Goal: Task Accomplishment & Management: Complete application form

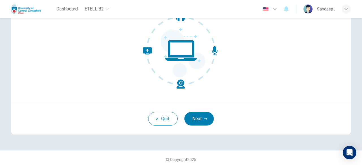
scroll to position [68, 0]
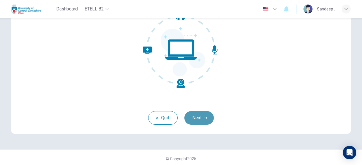
click at [200, 124] on button "Next" at bounding box center [198, 118] width 29 height 14
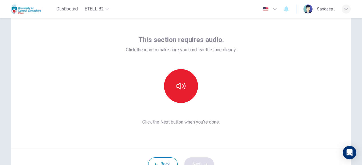
scroll to position [0, 0]
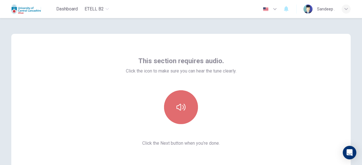
click at [182, 110] on icon "button" at bounding box center [180, 107] width 9 height 9
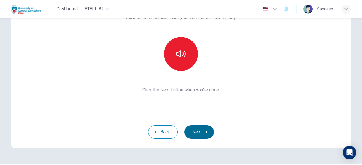
scroll to position [57, 0]
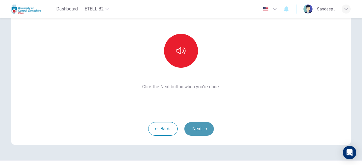
click at [196, 133] on button "Next" at bounding box center [198, 129] width 29 height 14
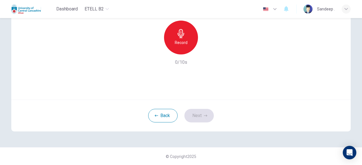
scroll to position [0, 0]
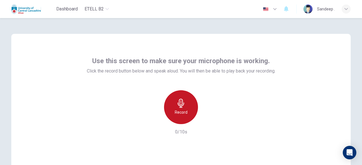
click at [180, 108] on icon "button" at bounding box center [181, 103] width 7 height 9
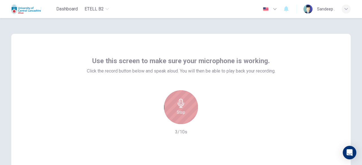
click at [180, 108] on icon "button" at bounding box center [181, 103] width 7 height 9
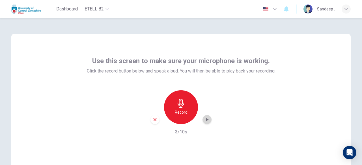
click at [204, 116] on div "button" at bounding box center [206, 119] width 9 height 9
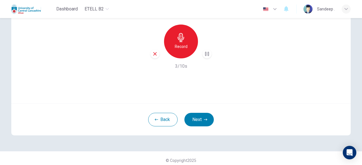
scroll to position [66, 0]
click at [197, 123] on button "Next" at bounding box center [198, 120] width 29 height 14
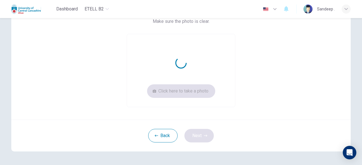
scroll to position [58, 0]
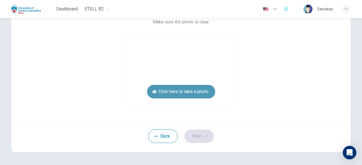
click at [193, 90] on button "Click here to take a photo" at bounding box center [181, 92] width 68 height 14
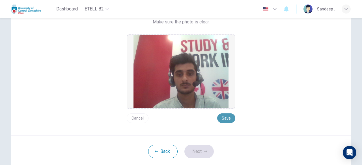
click at [229, 118] on button "Save" at bounding box center [226, 119] width 18 height 10
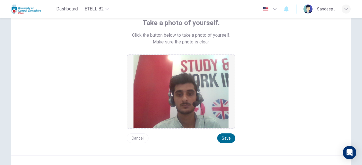
scroll to position [92, 0]
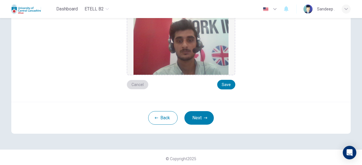
click at [142, 86] on button "Cancel" at bounding box center [138, 85] width 22 height 10
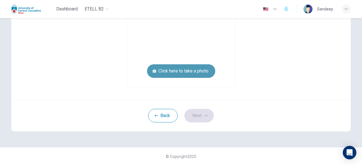
click at [185, 69] on button "Click here to take a photo" at bounding box center [181, 71] width 68 height 14
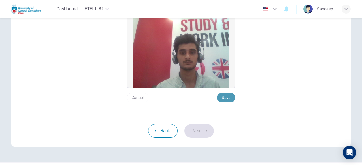
click at [225, 97] on button "Save" at bounding box center [226, 98] width 18 height 10
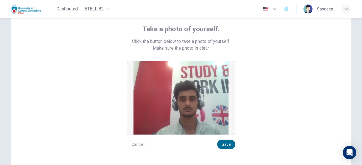
scroll to position [32, 0]
click at [226, 144] on button "Save" at bounding box center [226, 145] width 18 height 10
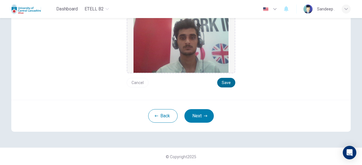
scroll to position [94, 0]
click at [202, 118] on button "Next" at bounding box center [198, 116] width 29 height 14
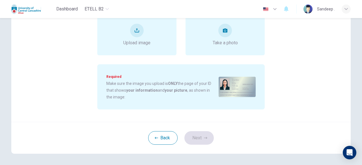
scroll to position [0, 0]
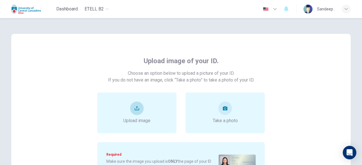
click at [153, 109] on div "Upload image" at bounding box center [136, 113] width 79 height 41
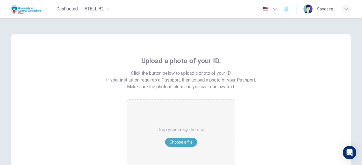
click at [179, 138] on button "Choose a file" at bounding box center [181, 142] width 32 height 9
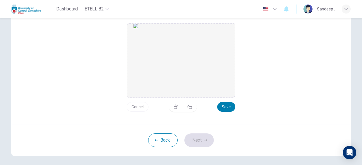
scroll to position [78, 0]
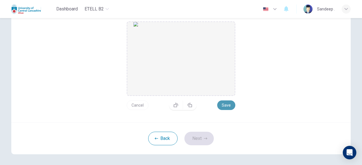
click at [226, 105] on button "Save" at bounding box center [226, 106] width 18 height 10
click at [204, 136] on button "Next" at bounding box center [198, 139] width 29 height 14
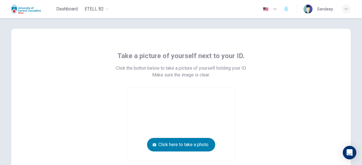
scroll to position [4, 0]
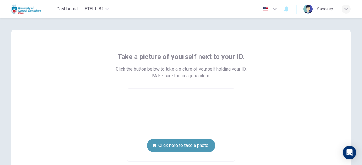
click at [189, 143] on button "Click here to take a photo" at bounding box center [181, 146] width 68 height 14
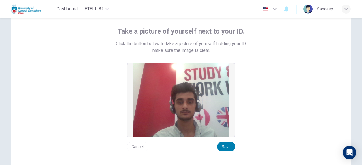
scroll to position [31, 0]
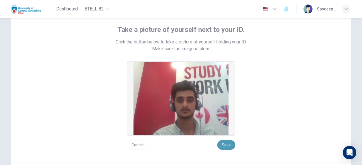
click at [226, 145] on button "Save" at bounding box center [226, 145] width 18 height 10
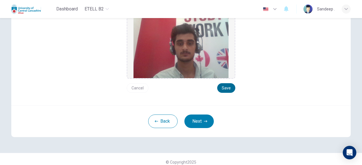
scroll to position [89, 0]
click at [192, 120] on button "Next" at bounding box center [198, 121] width 29 height 14
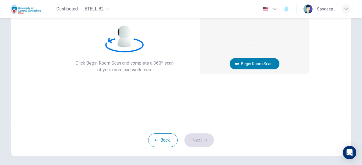
scroll to position [48, 0]
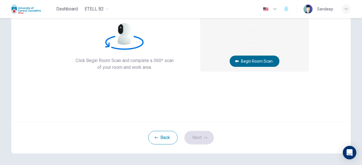
click at [240, 60] on button "Begin Room Scan" at bounding box center [255, 61] width 50 height 11
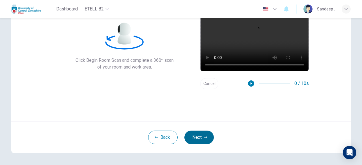
scroll to position [49, 0]
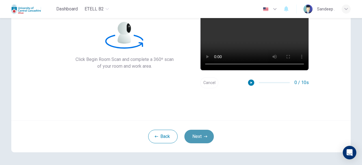
click at [202, 138] on button "Next" at bounding box center [198, 137] width 29 height 14
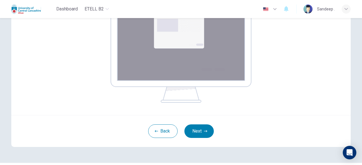
scroll to position [114, 0]
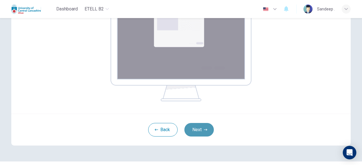
click at [191, 127] on button "Next" at bounding box center [198, 130] width 29 height 14
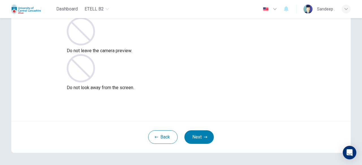
scroll to position [70, 0]
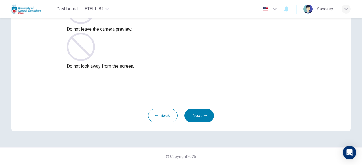
click at [196, 107] on div "Back Next" at bounding box center [180, 116] width 339 height 32
click at [202, 115] on button "Next" at bounding box center [198, 116] width 29 height 14
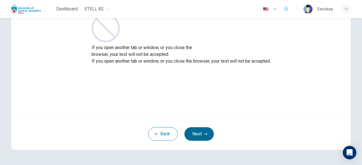
scroll to position [52, 0]
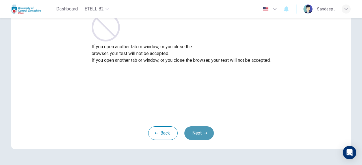
click at [201, 127] on button "Next" at bounding box center [198, 134] width 29 height 14
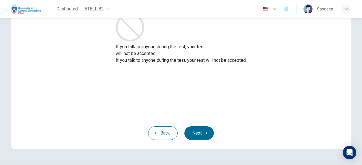
click at [192, 133] on button "Next" at bounding box center [198, 134] width 29 height 14
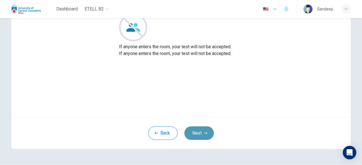
click at [192, 133] on button "Next" at bounding box center [198, 134] width 29 height 14
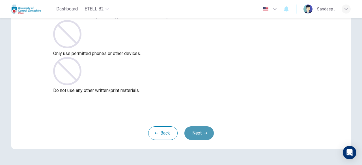
click at [192, 133] on button "Next" at bounding box center [198, 134] width 29 height 14
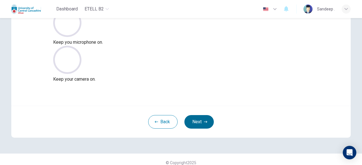
scroll to position [64, 0]
click at [197, 121] on button "Next" at bounding box center [198, 122] width 29 height 14
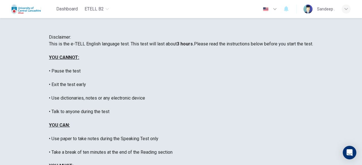
scroll to position [38, 0]
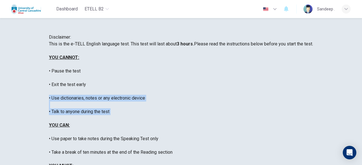
drag, startPoint x: 114, startPoint y: 127, endPoint x: 150, endPoint y: 94, distance: 49.4
click at [150, 94] on div "This is the e-TELL English language test. This test will last about 3 hours. Pl…" at bounding box center [181, 166] width 264 height 251
click at [196, 90] on div "This is the e-TELL English language test. This test will last about 3 hours. Pl…" at bounding box center [181, 166] width 264 height 251
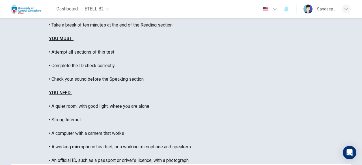
scroll to position [128, 0]
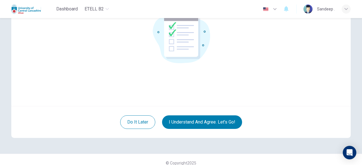
scroll to position [70, 0]
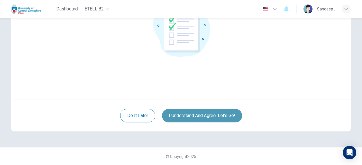
click at [201, 114] on button "I understand and agree. Let’s go!" at bounding box center [202, 116] width 80 height 14
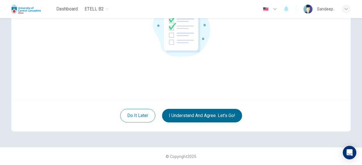
click at [201, 114] on body "This site uses cookies, as explained in our Privacy Policy . If you agree to th…" at bounding box center [181, 82] width 362 height 165
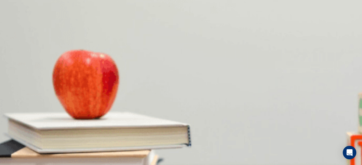
scroll to position [45, 0]
drag, startPoint x: 21, startPoint y: 62, endPoint x: 178, endPoint y: 71, distance: 157.2
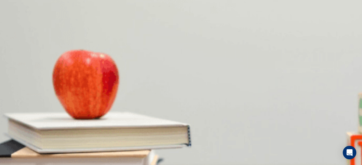
click at [200, 75] on body "This site uses cookies, as explained in our Privacy Policy . If you agree to th…" at bounding box center [181, 82] width 362 height 165
click at [234, 53] on div at bounding box center [181, 82] width 362 height 165
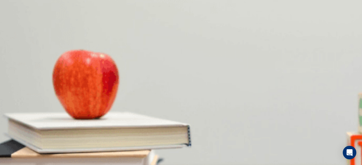
click at [190, 122] on body "This site uses cookies, as explained in our Privacy Policy . If you agree to th…" at bounding box center [181, 82] width 362 height 165
type input "**"
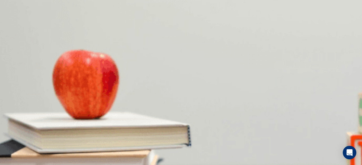
type input "*"
click at [187, 136] on body "This site uses cookies, as explained in our Privacy Policy . If you agree to th…" at bounding box center [181, 82] width 362 height 165
type input "**"
type input "*"
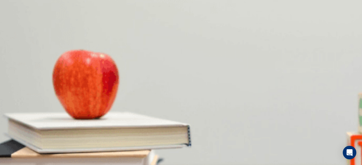
type input "**"
click at [120, 86] on div at bounding box center [181, 82] width 362 height 165
click at [200, 60] on body "This site uses cookies, as explained in our Privacy Policy . If you agree to th…" at bounding box center [181, 82] width 362 height 165
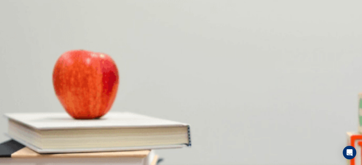
drag, startPoint x: 213, startPoint y: 68, endPoint x: 193, endPoint y: 62, distance: 20.6
click at [193, 62] on div at bounding box center [181, 82] width 362 height 165
click at [192, 38] on body "This site uses cookies, as explained in our Privacy Policy . If you agree to th…" at bounding box center [181, 82] width 362 height 165
click at [219, 77] on div at bounding box center [181, 82] width 362 height 165
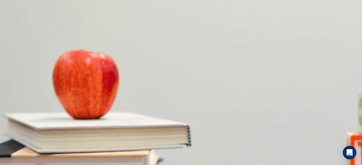
click at [192, 71] on body "This site uses cookies, as explained in our Privacy Policy . If you agree to th…" at bounding box center [181, 82] width 362 height 165
type input "**"
type input "*"
click at [194, 67] on body "This site uses cookies, as explained in our Privacy Policy . If you agree to th…" at bounding box center [181, 82] width 362 height 165
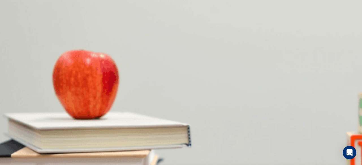
type input "**"
type input "*"
click at [198, 85] on body "This site uses cookies, as explained in our Privacy Policy . If you agree to th…" at bounding box center [181, 82] width 362 height 165
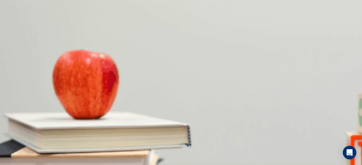
type input "**"
type input "*"
click at [188, 46] on body "This site uses cookies, as explained in our Privacy Policy . If you agree to th…" at bounding box center [181, 82] width 362 height 165
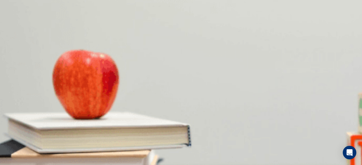
click at [239, 49] on div at bounding box center [181, 82] width 362 height 165
click at [196, 58] on body "This site uses cookies, as explained in our Privacy Policy . If you agree to th…" at bounding box center [181, 82] width 362 height 165
click at [229, 67] on div at bounding box center [181, 82] width 362 height 165
click at [195, 74] on body "This site uses cookies, as explained in our Privacy Policy . If you agree to th…" at bounding box center [181, 82] width 362 height 165
click at [198, 59] on div at bounding box center [181, 82] width 362 height 165
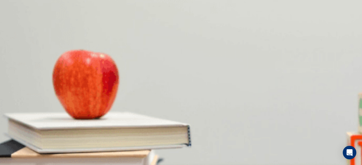
click at [198, 59] on body "This site uses cookies, as explained in our Privacy Policy . If you agree to th…" at bounding box center [181, 82] width 362 height 165
click at [226, 66] on div at bounding box center [181, 82] width 362 height 165
click at [190, 78] on body "This site uses cookies, as explained in our Privacy Policy . If you agree to th…" at bounding box center [181, 82] width 362 height 165
type input "**"
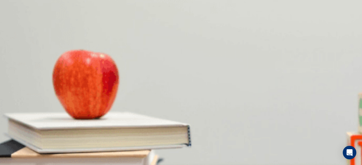
type input "*"
type input "**"
drag, startPoint x: 193, startPoint y: 74, endPoint x: 186, endPoint y: 96, distance: 22.4
click at [186, 96] on body "This site uses cookies, as explained in our Privacy Policy . If you agree to th…" at bounding box center [181, 82] width 362 height 165
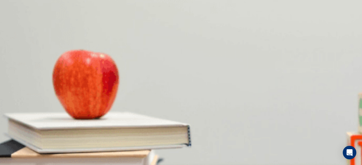
type input "*"
click at [191, 93] on body "This site uses cookies, as explained in our Privacy Policy . If you agree to th…" at bounding box center [181, 82] width 362 height 165
type input "**"
type input "*"
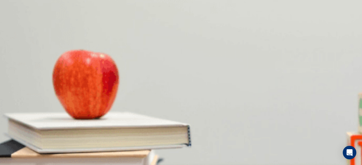
click at [192, 104] on body "This site uses cookies, as explained in our Privacy Policy . If you agree to th…" at bounding box center [181, 82] width 362 height 165
type input "**"
type input "*"
click at [185, 60] on body "This site uses cookies, as explained in our Privacy Policy . If you agree to th…" at bounding box center [181, 82] width 362 height 165
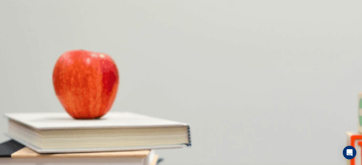
type input "**"
type input "*"
click at [192, 57] on body "This site uses cookies, as explained in our Privacy Policy . If you agree to th…" at bounding box center [181, 82] width 362 height 165
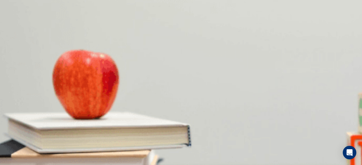
type input "**"
type input "*"
click at [200, 70] on body "This site uses cookies, as explained in our Privacy Policy . If you agree to th…" at bounding box center [181, 82] width 362 height 165
click at [127, 84] on div at bounding box center [181, 82] width 362 height 165
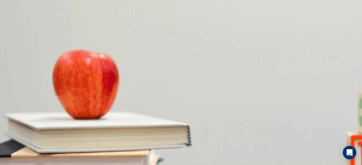
click at [127, 84] on img at bounding box center [181, 82] width 362 height 165
click at [190, 100] on body "This site uses cookies, as explained in our Privacy Policy . If you agree to th…" at bounding box center [181, 82] width 362 height 165
type input "**"
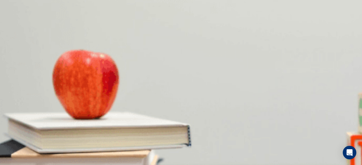
type input "*"
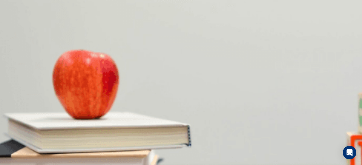
scroll to position [90, 0]
click at [71, 114] on img at bounding box center [181, 82] width 362 height 165
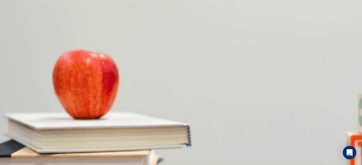
drag, startPoint x: 257, startPoint y: 100, endPoint x: 248, endPoint y: 110, distance: 13.2
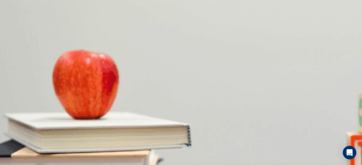
scroll to position [181, 0]
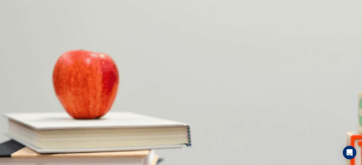
scroll to position [90, 0]
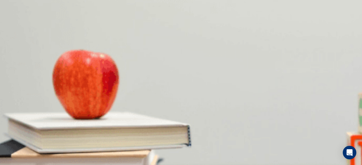
type input "**"
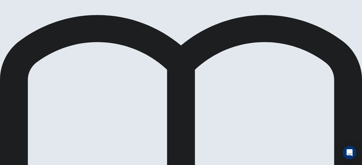
scroll to position [22, 0]
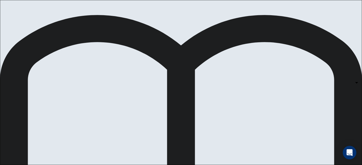
scroll to position [28, 0]
click at [230, 81] on body "This site uses cookies, as explained in our Privacy Policy . If you agree to th…" at bounding box center [181, 82] width 362 height 165
click at [272, 83] on div at bounding box center [181, 82] width 362 height 165
click at [231, 73] on body "This site uses cookies, as explained in our Privacy Policy . If you agree to th…" at bounding box center [181, 82] width 362 height 165
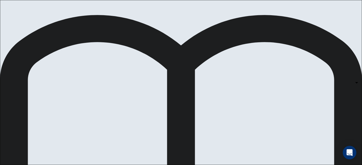
click at [258, 71] on div at bounding box center [181, 82] width 362 height 165
click at [221, 114] on body "This site uses cookies, as explained in our Privacy Policy . If you agree to th…" at bounding box center [181, 82] width 362 height 165
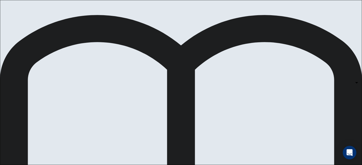
click at [198, 103] on div at bounding box center [181, 82] width 362 height 165
click at [229, 113] on body "This site uses cookies, as explained in our Privacy Policy . If you agree to th…" at bounding box center [181, 82] width 362 height 165
click at [105, 105] on div at bounding box center [181, 82] width 362 height 165
drag, startPoint x: 105, startPoint y: 105, endPoint x: 217, endPoint y: 103, distance: 111.4
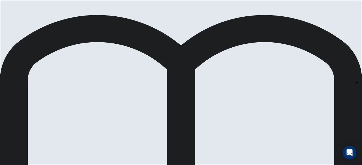
click at [177, 100] on div at bounding box center [181, 82] width 362 height 165
click at [218, 61] on body "This site uses cookies, as explained in our Privacy Policy . If you agree to th…" at bounding box center [181, 82] width 362 height 165
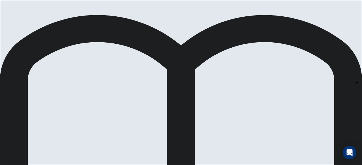
click at [218, 67] on div at bounding box center [181, 82] width 362 height 165
drag, startPoint x: 218, startPoint y: 67, endPoint x: 222, endPoint y: 64, distance: 5.2
click at [222, 64] on body "This site uses cookies, as explained in our Privacy Policy . If you agree to th…" at bounding box center [181, 82] width 362 height 165
type input "*"
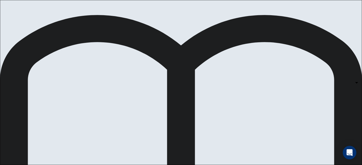
click at [224, 64] on body "This site uses cookies, as explained in our Privacy Policy . If you agree to th…" at bounding box center [181, 82] width 362 height 165
click at [225, 147] on body "This site uses cookies, as explained in our Privacy Policy . If you agree to th…" at bounding box center [181, 82] width 362 height 165
click at [267, 138] on div at bounding box center [181, 82] width 362 height 165
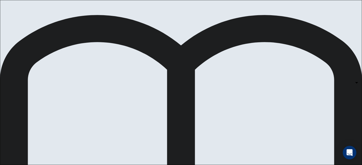
scroll to position [90, 0]
click at [230, 75] on body "This site uses cookies, as explained in our Privacy Policy . If you agree to th…" at bounding box center [181, 82] width 362 height 165
click at [253, 68] on div at bounding box center [181, 82] width 362 height 165
click at [216, 115] on body "This site uses cookies, as explained in our Privacy Policy . If you agree to th…" at bounding box center [181, 82] width 362 height 165
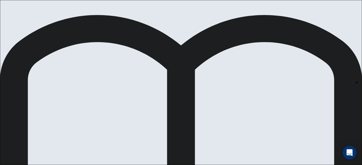
click at [256, 125] on div at bounding box center [181, 82] width 362 height 165
click at [228, 72] on body "This site uses cookies, as explained in our Privacy Policy . If you agree to th…" at bounding box center [181, 82] width 362 height 165
type input "*"
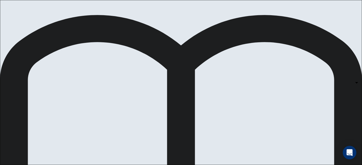
scroll to position [92, 0]
click at [220, 22] on body "This site uses cookies, as explained in our Privacy Policy . If you agree to th…" at bounding box center [181, 82] width 362 height 165
type input "*"
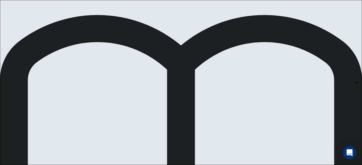
click at [220, 91] on body "This site uses cookies, as explained in our Privacy Policy . If you agree to th…" at bounding box center [181, 82] width 362 height 165
click at [223, 135] on body "This site uses cookies, as explained in our Privacy Policy . If you agree to th…" at bounding box center [181, 82] width 362 height 165
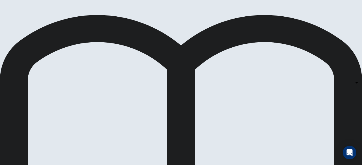
type input "*"
click at [227, 43] on body "This site uses cookies, as explained in our Privacy Policy . If you agree to th…" at bounding box center [181, 82] width 362 height 165
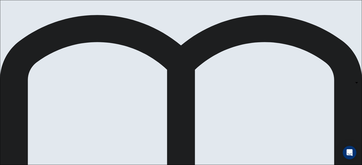
type input "*"
click at [225, 119] on body "This site uses cookies, as explained in our Privacy Policy . If you agree to th…" at bounding box center [181, 82] width 362 height 165
type input "*"
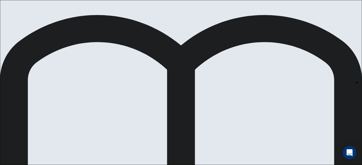
click at [233, 83] on body "This site uses cookies, as explained in our Privacy Policy . If you agree to th…" at bounding box center [181, 82] width 362 height 165
type input "*"
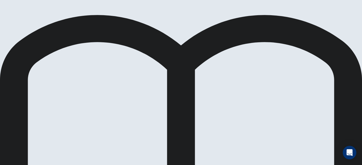
scroll to position [1, 0]
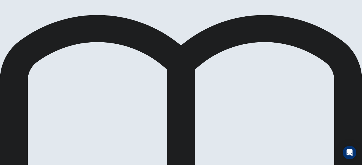
scroll to position [83, 0]
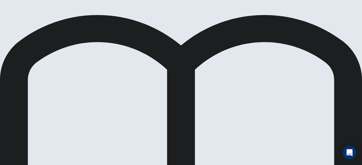
scroll to position [71, 0]
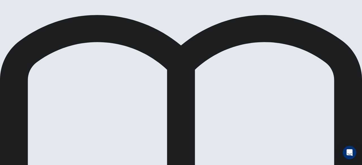
scroll to position [0, 0]
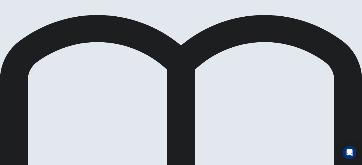
drag, startPoint x: 55, startPoint y: 86, endPoint x: 200, endPoint y: 71, distance: 145.4
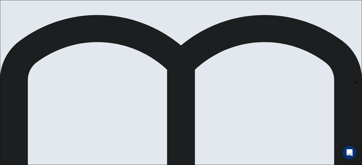
scroll to position [0, 0]
click at [272, 104] on body "This site uses cookies, as explained in our Privacy Policy . If you agree to th…" at bounding box center [181, 82] width 362 height 165
click at [323, 122] on div at bounding box center [181, 82] width 362 height 165
click at [279, 108] on body "This site uses cookies, as explained in our Privacy Policy . If you agree to th…" at bounding box center [181, 82] width 362 height 165
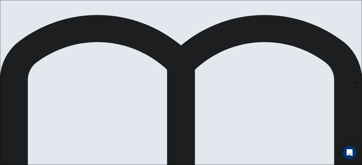
type input "*"
click at [218, 82] on body "This site uses cookies, as explained in our Privacy Policy . If you agree to th…" at bounding box center [181, 82] width 362 height 165
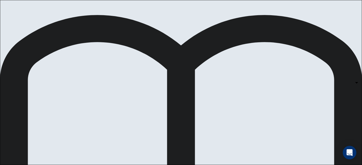
type input "*"
click at [330, 61] on div at bounding box center [181, 82] width 362 height 165
click at [315, 62] on body "This site uses cookies, as explained in our Privacy Policy . If you agree to th…" at bounding box center [181, 82] width 362 height 165
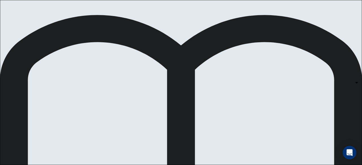
type input "*"
click at [247, 107] on body "This site uses cookies, as explained in our Privacy Policy . If you agree to th…" at bounding box center [181, 82] width 362 height 165
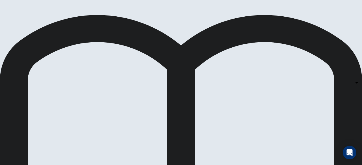
click at [232, 74] on body "This site uses cookies, as explained in our Privacy Policy . If you agree to th…" at bounding box center [181, 82] width 362 height 165
type input "*"
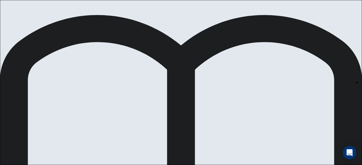
click at [253, 114] on body "This site uses cookies, as explained in our Privacy Policy . If you agree to th…" at bounding box center [181, 82] width 362 height 165
click at [203, 123] on div at bounding box center [181, 82] width 362 height 165
click at [238, 68] on body "This site uses cookies, as explained in our Privacy Policy . If you agree to th…" at bounding box center [181, 82] width 362 height 165
click at [202, 111] on div at bounding box center [181, 82] width 362 height 165
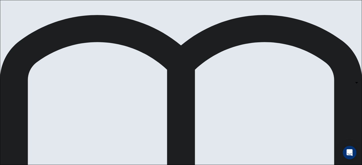
scroll to position [90, 0]
click at [249, 88] on body "This site uses cookies, as explained in our Privacy Policy . If you agree to th…" at bounding box center [181, 82] width 362 height 165
click at [210, 105] on div at bounding box center [181, 82] width 362 height 165
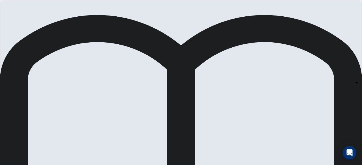
click at [247, 117] on body "This site uses cookies, as explained in our Privacy Policy . If you agree to th…" at bounding box center [181, 82] width 362 height 165
type input "*"
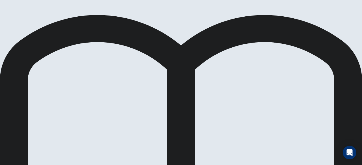
scroll to position [0, 0]
drag, startPoint x: 56, startPoint y: 119, endPoint x: 261, endPoint y: 2, distance: 235.9
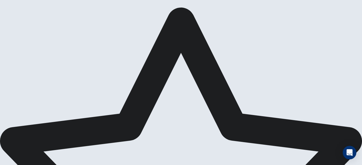
scroll to position [8, 0]
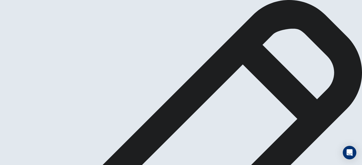
scroll to position [8, 0]
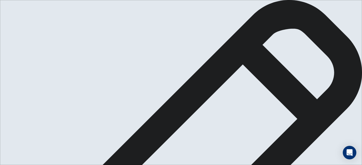
type textarea "*"
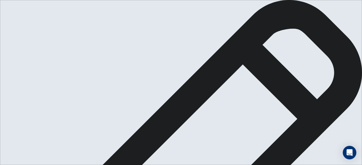
type textarea "**********"
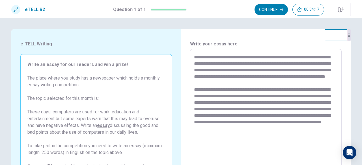
click at [205, 141] on textarea "**********" at bounding box center [266, 127] width 144 height 147
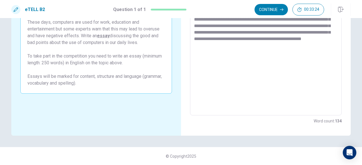
scroll to position [84, 0]
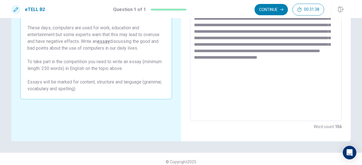
click at [281, 82] on textarea "**********" at bounding box center [266, 43] width 144 height 147
click at [307, 82] on textarea "**********" at bounding box center [266, 43] width 144 height 147
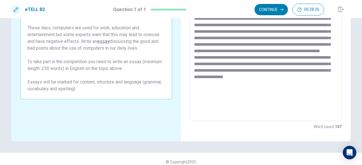
scroll to position [90, 0]
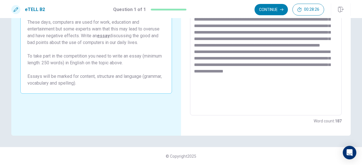
click at [301, 96] on textarea at bounding box center [266, 37] width 144 height 147
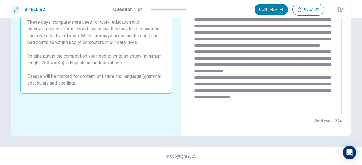
scroll to position [15, 0]
click at [242, 107] on textarea at bounding box center [266, 37] width 144 height 147
click at [278, 112] on div "* ​" at bounding box center [265, 37] width 151 height 156
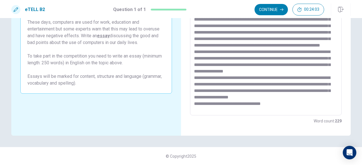
click at [277, 109] on textarea at bounding box center [266, 37] width 144 height 147
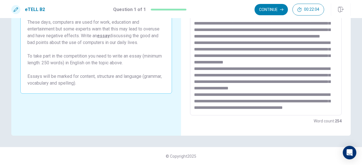
scroll to position [0, 0]
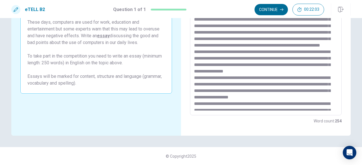
type textarea "**********"
click at [267, 12] on button "Continue" at bounding box center [270, 9] width 33 height 11
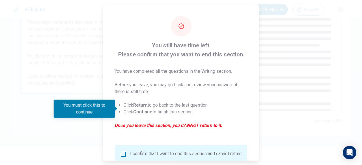
scroll to position [45, 0]
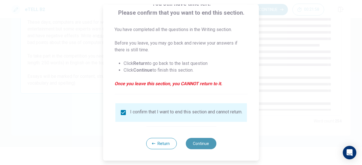
click at [202, 141] on button "Continue" at bounding box center [200, 143] width 31 height 11
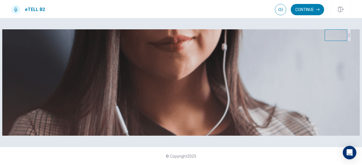
scroll to position [140, 0]
click at [301, 11] on button "Continue" at bounding box center [307, 9] width 33 height 11
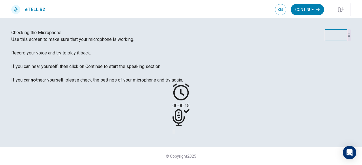
scroll to position [61, 0]
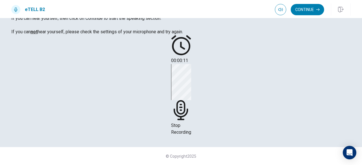
click at [191, 96] on div "Stop Recording" at bounding box center [181, 100] width 20 height 72
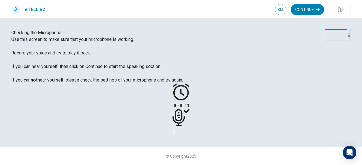
click at [185, 109] on icon at bounding box center [178, 117] width 12 height 17
click at [174, 129] on button "Record Again" at bounding box center [172, 131] width 1 height 5
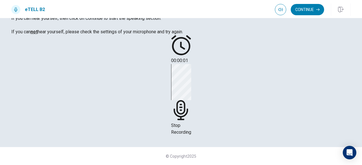
click at [191, 95] on div "Stop Recording" at bounding box center [181, 100] width 20 height 72
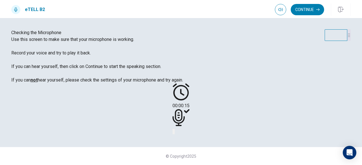
click at [175, 129] on button "Play Audio" at bounding box center [174, 131] width 1 height 5
click at [189, 109] on div at bounding box center [180, 118] width 17 height 19
click at [189, 109] on icon at bounding box center [180, 117] width 17 height 17
click at [175, 129] on button "Pause Audio" at bounding box center [174, 131] width 1 height 5
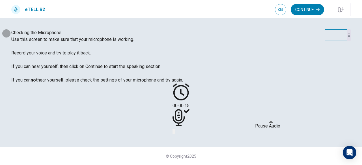
click at [175, 129] on button "Pause Audio" at bounding box center [174, 131] width 1 height 5
click at [174, 129] on button "Record Again" at bounding box center [172, 131] width 1 height 5
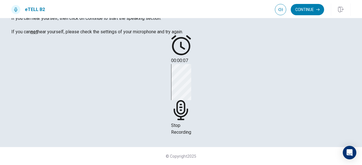
click at [191, 123] on span "Stop Recording" at bounding box center [181, 129] width 20 height 12
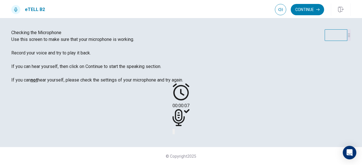
click at [189, 128] on div at bounding box center [180, 131] width 17 height 7
click at [174, 133] on icon "Play Audio" at bounding box center [174, 133] width 0 height 0
click at [180, 133] on icon "Record Again" at bounding box center [176, 136] width 7 height 7
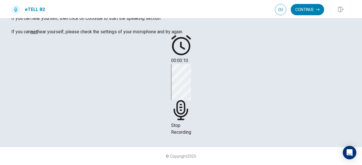
click at [191, 95] on div "Stop Recording" at bounding box center [181, 100] width 20 height 72
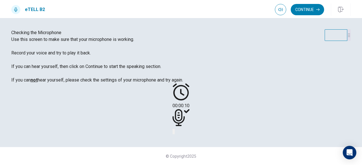
click at [189, 128] on div at bounding box center [180, 131] width 17 height 7
click at [175, 129] on button "Play Audio" at bounding box center [174, 131] width 1 height 5
click at [173, 133] on icon "Record Again" at bounding box center [173, 133] width 0 height 0
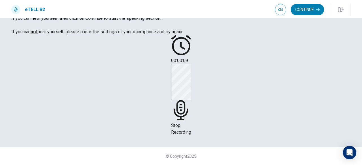
click at [191, 123] on span "Stop Recording" at bounding box center [181, 129] width 20 height 12
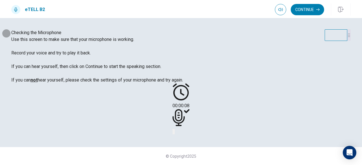
click at [174, 133] on icon "Play Audio" at bounding box center [174, 133] width 0 height 0
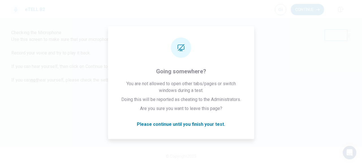
click at [277, 135] on div "00:00:08" at bounding box center [180, 109] width 339 height 51
click at [272, 125] on div "00:00:08" at bounding box center [180, 109] width 339 height 51
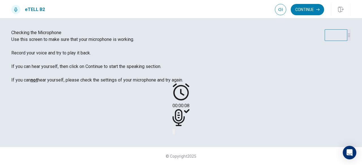
click at [174, 129] on button "Record Again" at bounding box center [172, 131] width 1 height 5
click at [173, 133] on icon "Record Again" at bounding box center [173, 133] width 0 height 0
click at [189, 128] on div at bounding box center [180, 118] width 17 height 19
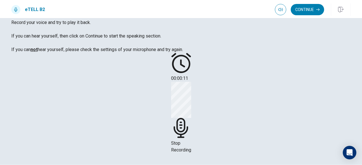
click at [191, 118] on icon at bounding box center [181, 128] width 20 height 20
click at [191, 149] on div "00:00:11 Stop Recording" at bounding box center [181, 103] width 20 height 101
click at [191, 141] on span "Stop Recording" at bounding box center [181, 147] width 20 height 12
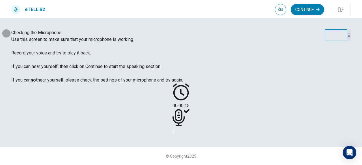
click at [174, 135] on button "Record Again" at bounding box center [172, 131] width 1 height 5
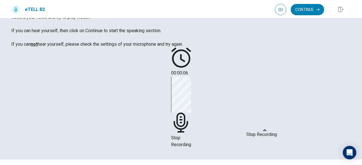
click at [188, 117] on icon at bounding box center [180, 123] width 14 height 20
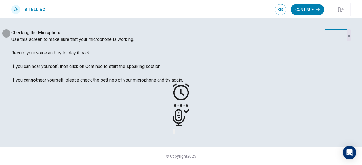
click at [174, 133] on icon "Play Audio" at bounding box center [174, 133] width 0 height 0
click at [181, 140] on icon "Pause Audio" at bounding box center [178, 136] width 6 height 7
click at [174, 133] on icon "Play Audio" at bounding box center [174, 133] width 0 height 0
click at [181, 140] on icon "Pause Audio" at bounding box center [178, 136] width 6 height 7
click at [174, 133] on icon "Play Audio" at bounding box center [174, 133] width 0 height 0
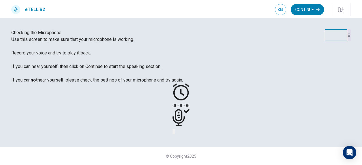
click at [173, 133] on icon "Record Again" at bounding box center [173, 133] width 0 height 0
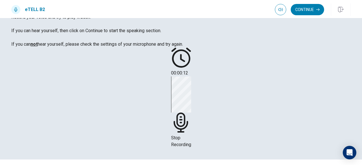
click at [191, 135] on span "Stop Recording" at bounding box center [181, 141] width 20 height 12
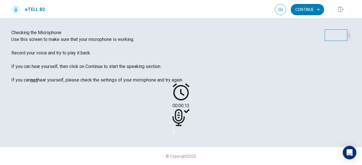
click at [175, 135] on button "Play Audio" at bounding box center [174, 131] width 1 height 5
click at [180, 133] on icon "Play Audio" at bounding box center [177, 136] width 5 height 7
click at [174, 129] on button "Record Again" at bounding box center [172, 131] width 1 height 5
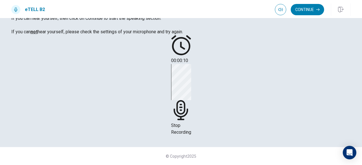
click at [188, 100] on icon at bounding box center [180, 110] width 14 height 20
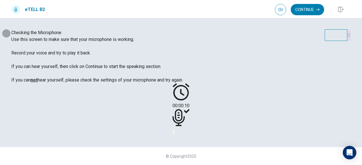
click at [175, 129] on button "Play Audio" at bounding box center [174, 131] width 1 height 5
click at [308, 8] on button "Continue" at bounding box center [307, 9] width 33 height 11
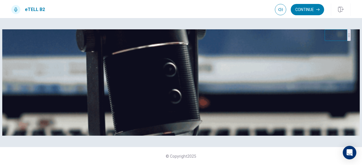
scroll to position [106, 0]
drag, startPoint x: 179, startPoint y: 84, endPoint x: 230, endPoint y: 73, distance: 52.1
click at [230, 73] on div "eTELL Speaking Test The Speaking test will now begin. The Speaking test has 3 p…" at bounding box center [180, 76] width 339 height 95
click at [230, 73] on img at bounding box center [180, 82] width 357 height 107
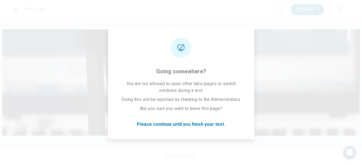
click at [305, 8] on button "Continue" at bounding box center [307, 9] width 33 height 11
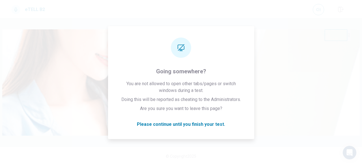
scroll to position [83, 0]
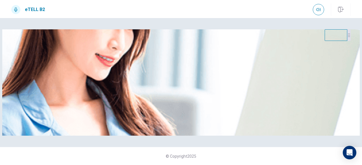
click at [263, 65] on div "Listen Carefully" at bounding box center [180, 82] width 339 height 107
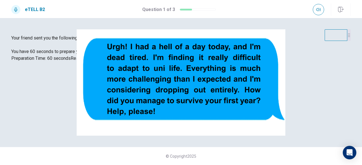
scroll to position [65, 0]
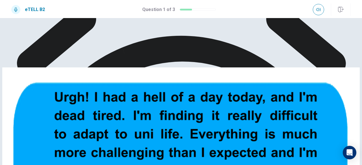
click at [114, 59] on img at bounding box center [180, 158] width 357 height 389
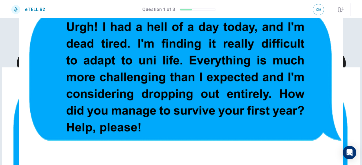
click at [196, 83] on img at bounding box center [181, 82] width 362 height 165
click at [83, 88] on img at bounding box center [181, 82] width 362 height 165
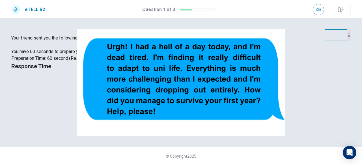
scroll to position [60, 0]
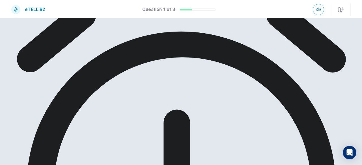
click at [317, 10] on icon "button" at bounding box center [318, 9] width 5 height 3
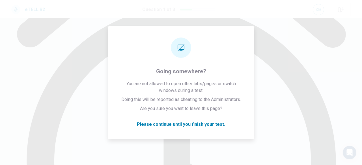
drag, startPoint x: 263, startPoint y: 55, endPoint x: 222, endPoint y: 148, distance: 100.9
